Goal: Find specific page/section: Find specific page/section

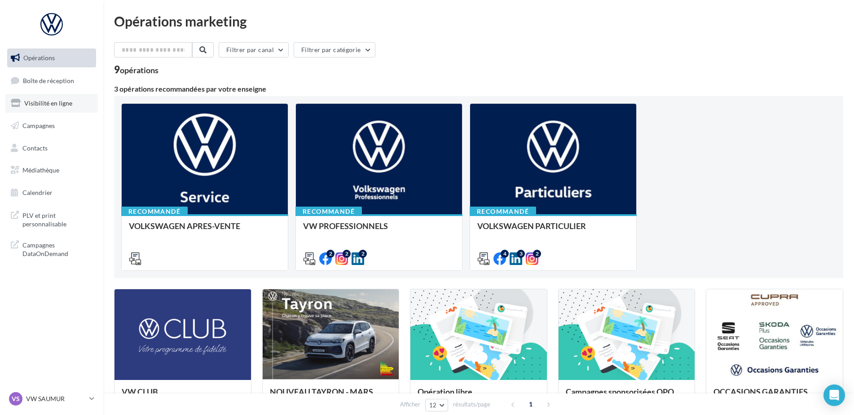
click at [49, 103] on span "Visibilité en ligne" at bounding box center [48, 103] width 48 height 8
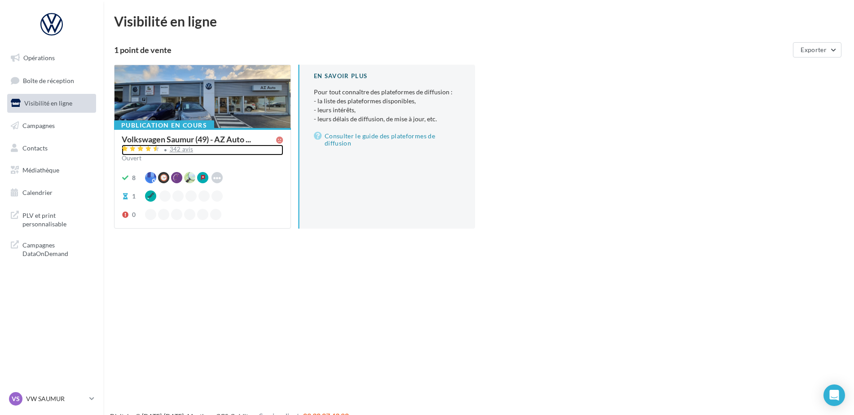
click at [184, 153] on div "342 avis" at bounding box center [203, 150] width 162 height 11
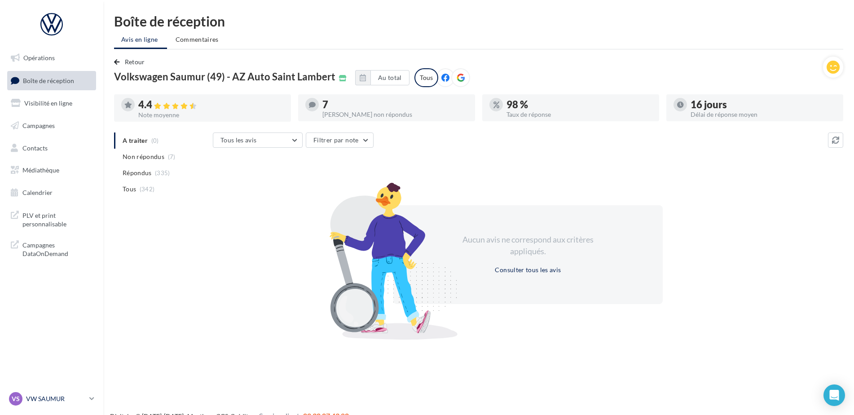
click at [49, 399] on p "VW SAUMUR" at bounding box center [56, 398] width 60 height 9
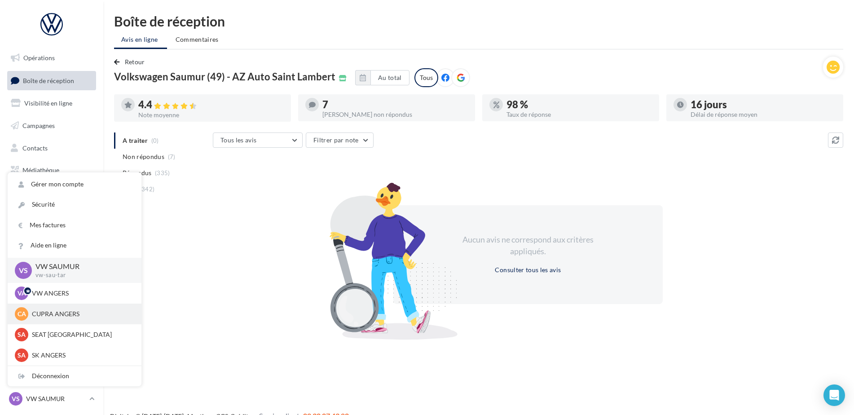
scroll to position [45, 0]
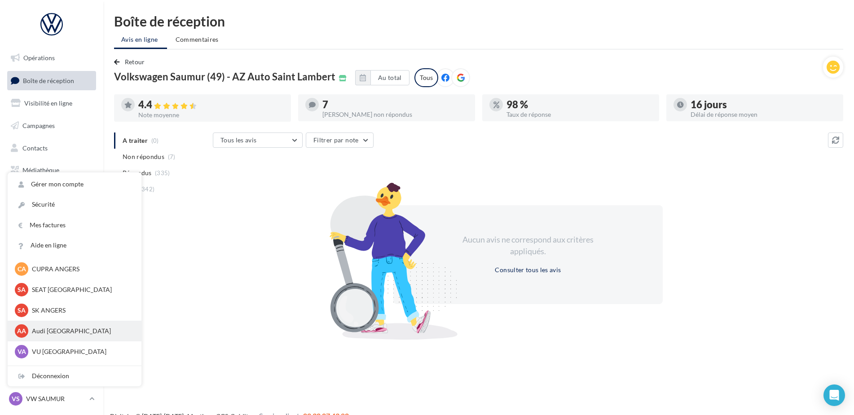
click at [62, 336] on div "AA Audi ANGERS audi-ange-tar" at bounding box center [74, 330] width 119 height 13
